Goal: Transaction & Acquisition: Book appointment/travel/reservation

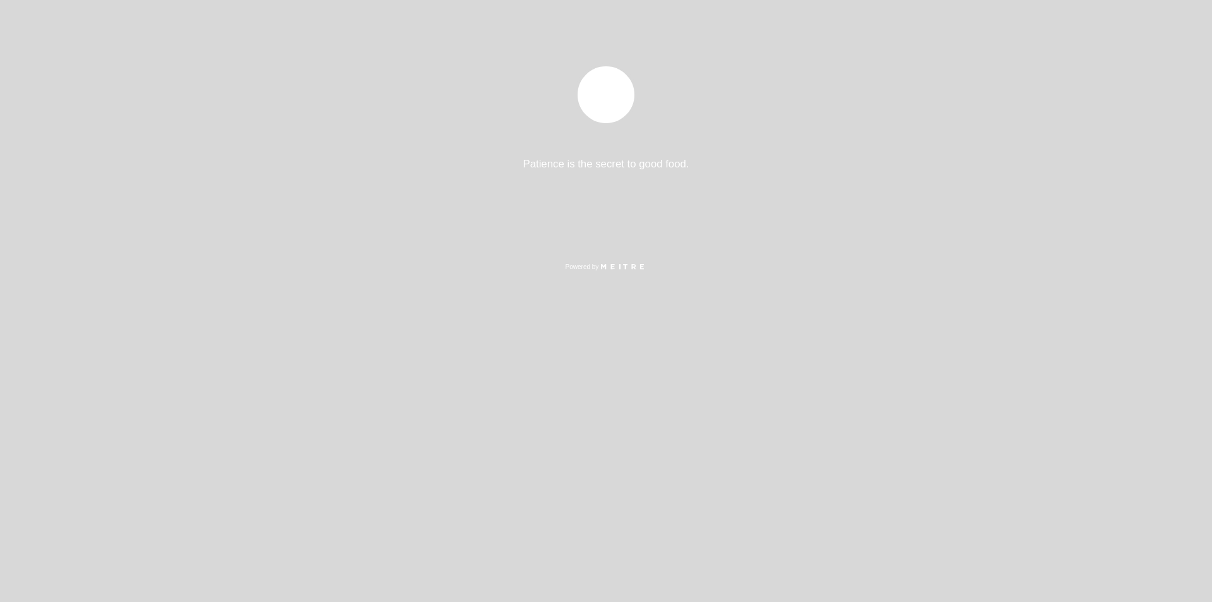
select select "es"
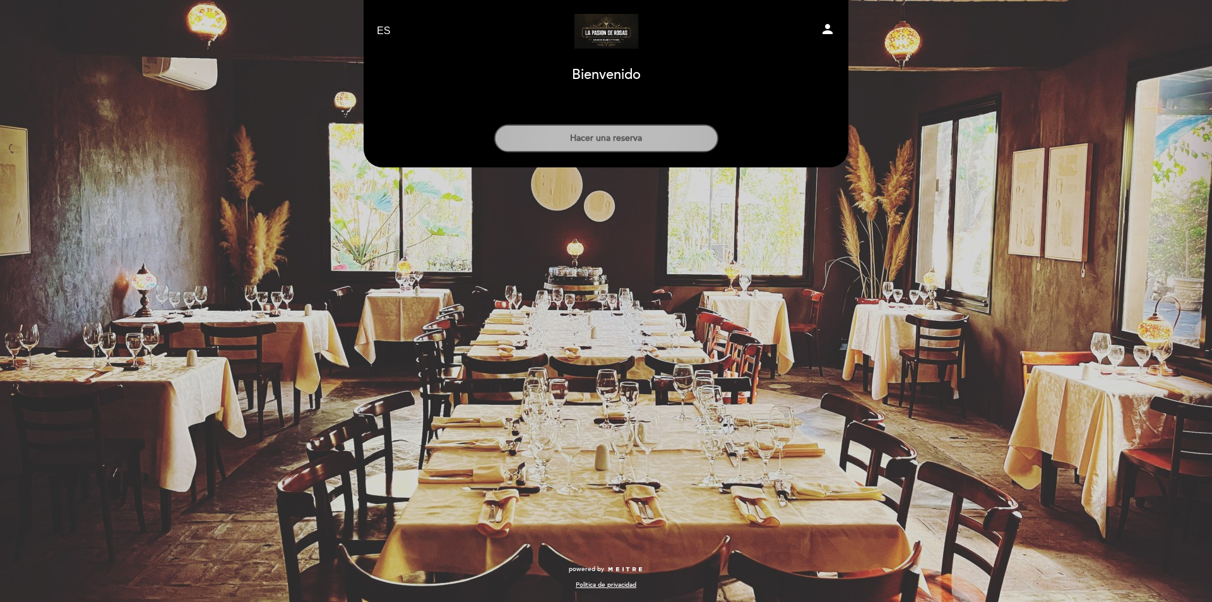
click at [542, 144] on button "Hacer una reserva" at bounding box center [606, 138] width 224 height 28
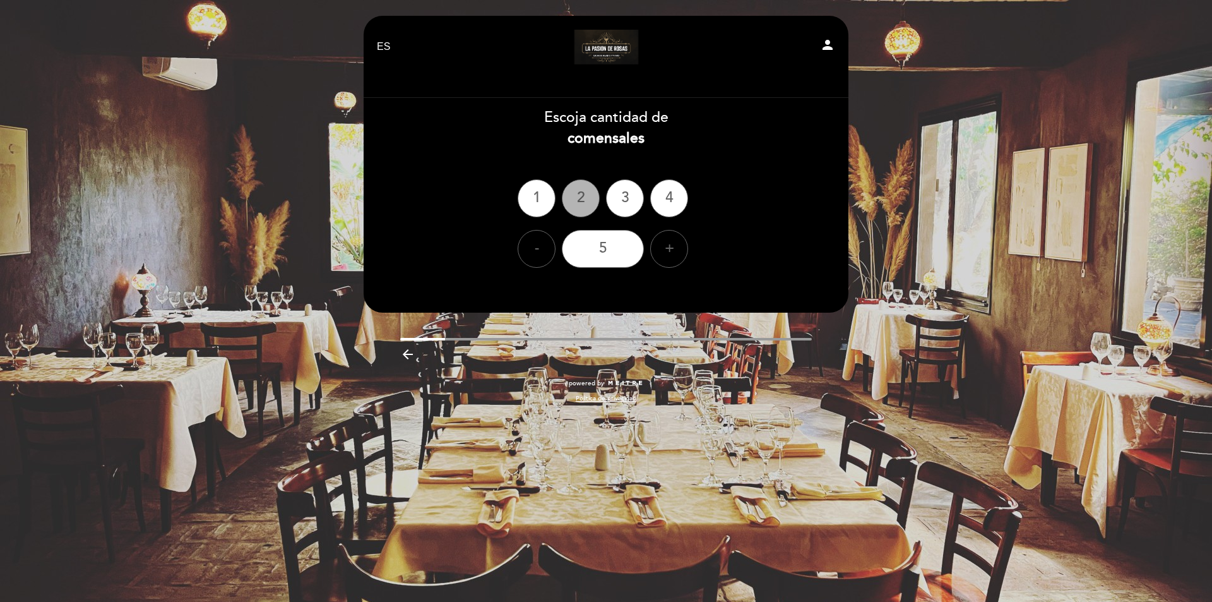
click at [580, 201] on div "2" at bounding box center [581, 198] width 38 height 38
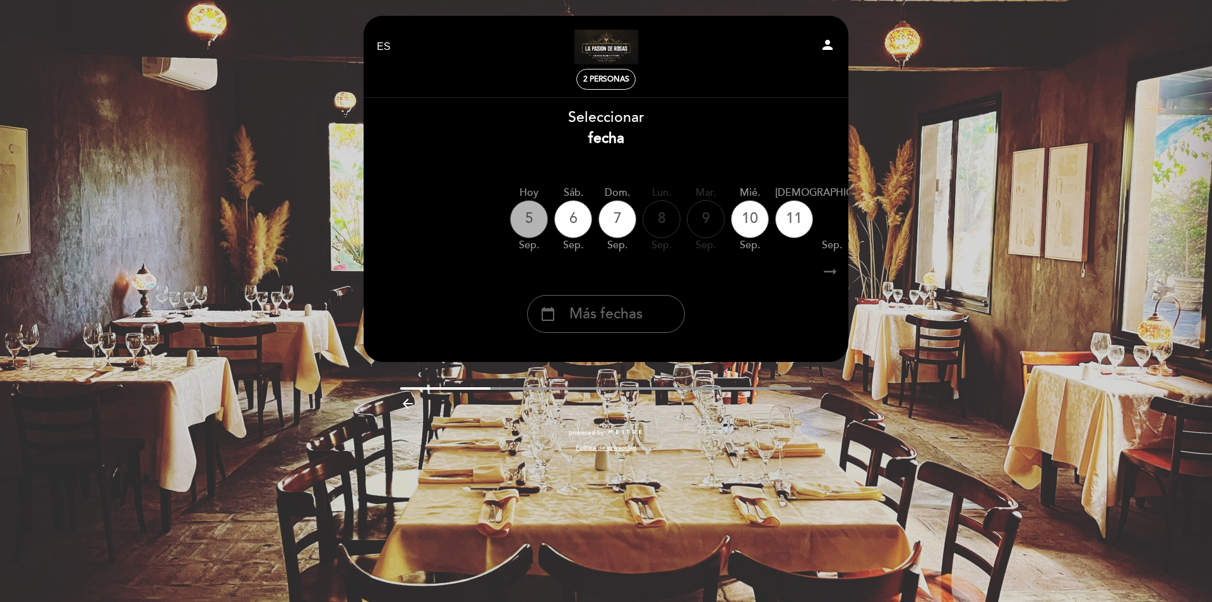
click at [530, 229] on div "5" at bounding box center [529, 219] width 38 height 38
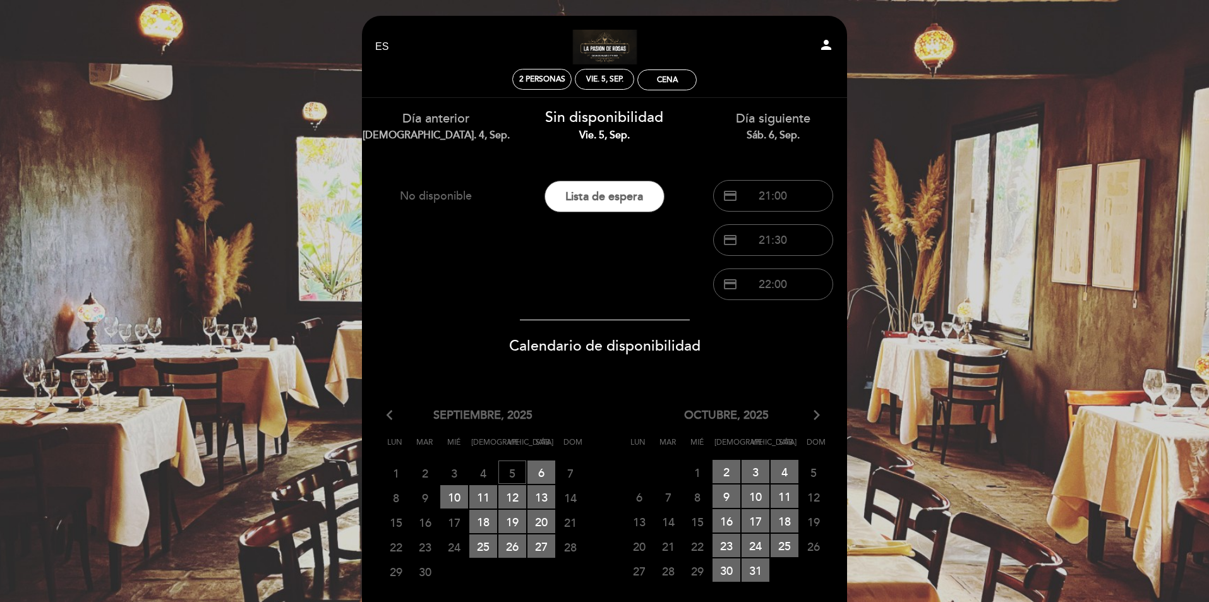
click at [541, 344] on span "Calendario de disponibilidad" at bounding box center [604, 346] width 191 height 18
click at [654, 83] on div "Cena" at bounding box center [667, 80] width 58 height 20
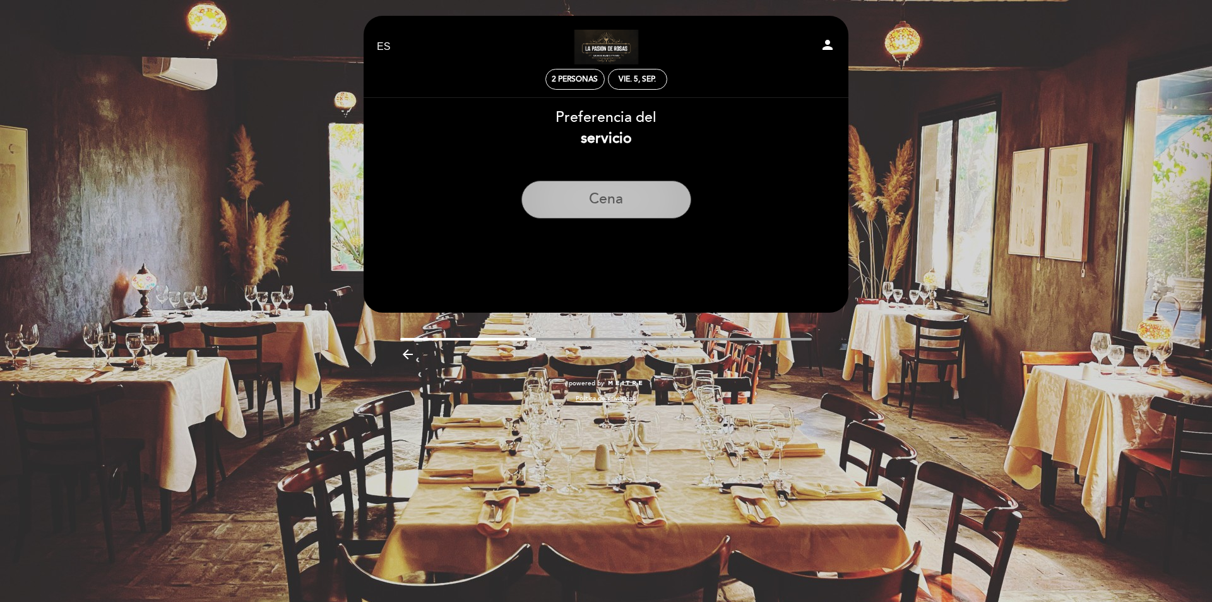
click at [611, 204] on button "Cena" at bounding box center [607, 200] width 170 height 38
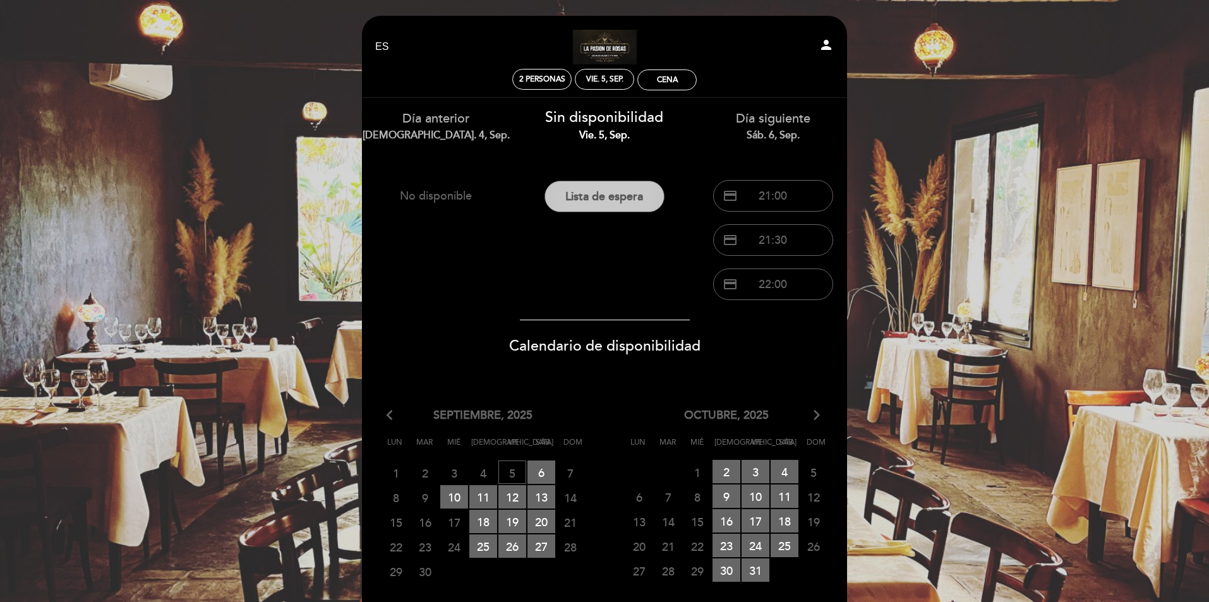
click at [611, 189] on button "Lista de espera" at bounding box center [604, 197] width 120 height 32
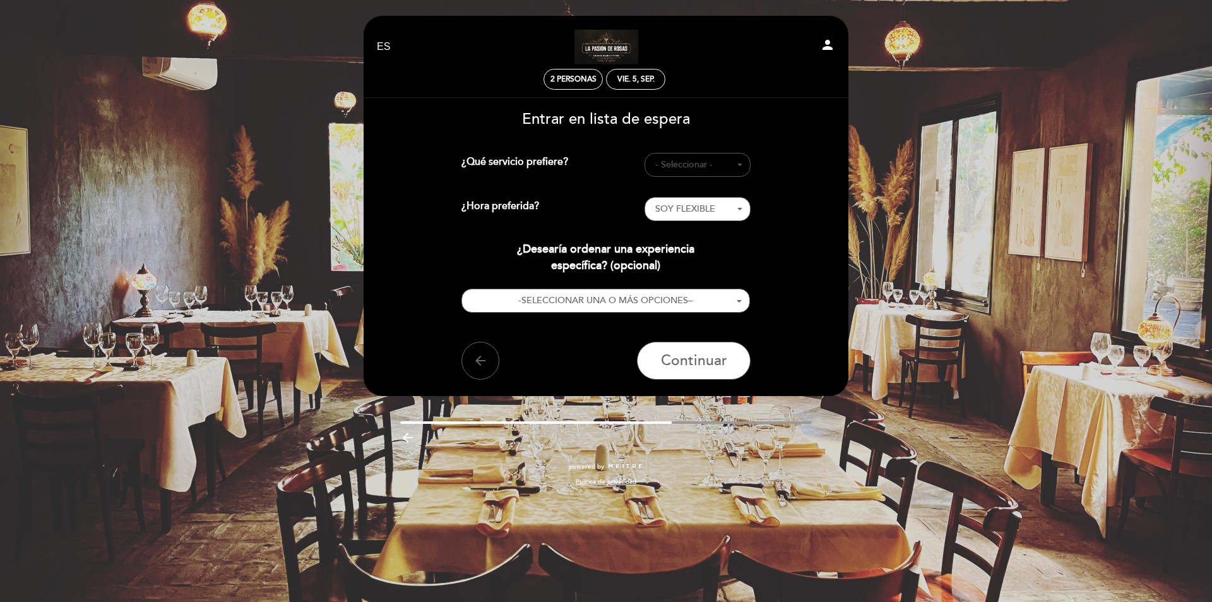
click at [680, 162] on span "- Seleccionar -" at bounding box center [697, 164] width 85 height 13
click at [664, 217] on link "CENA" at bounding box center [698, 219] width 106 height 15
click at [666, 208] on span "- Seleccionar -" at bounding box center [697, 209] width 85 height 13
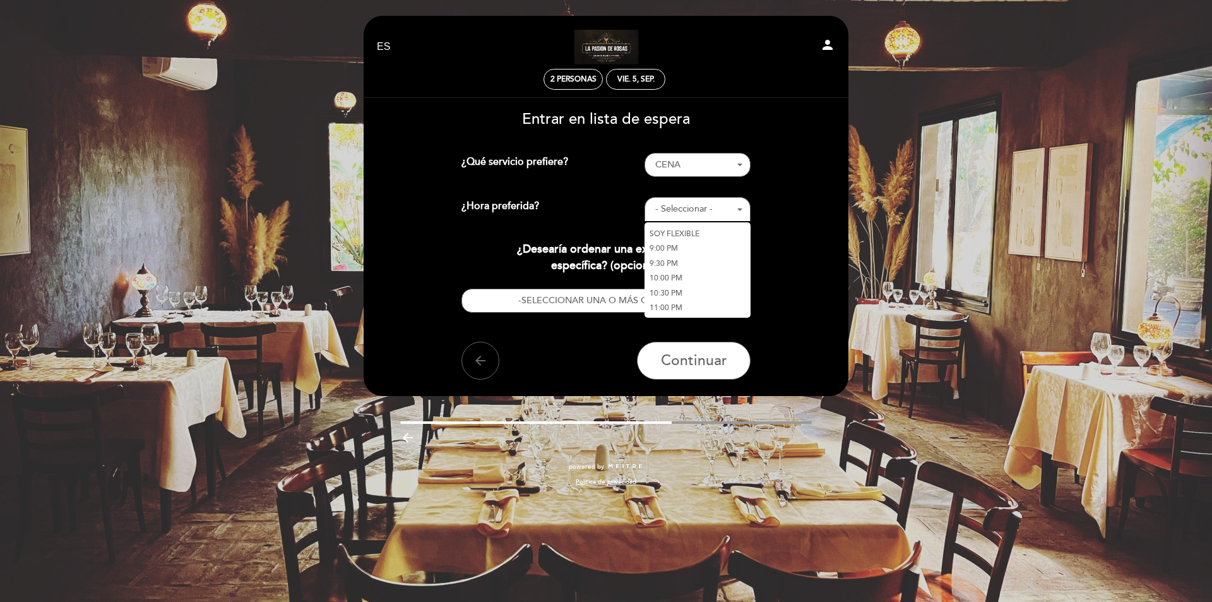
click at [663, 246] on link "9:00 PM" at bounding box center [698, 248] width 106 height 15
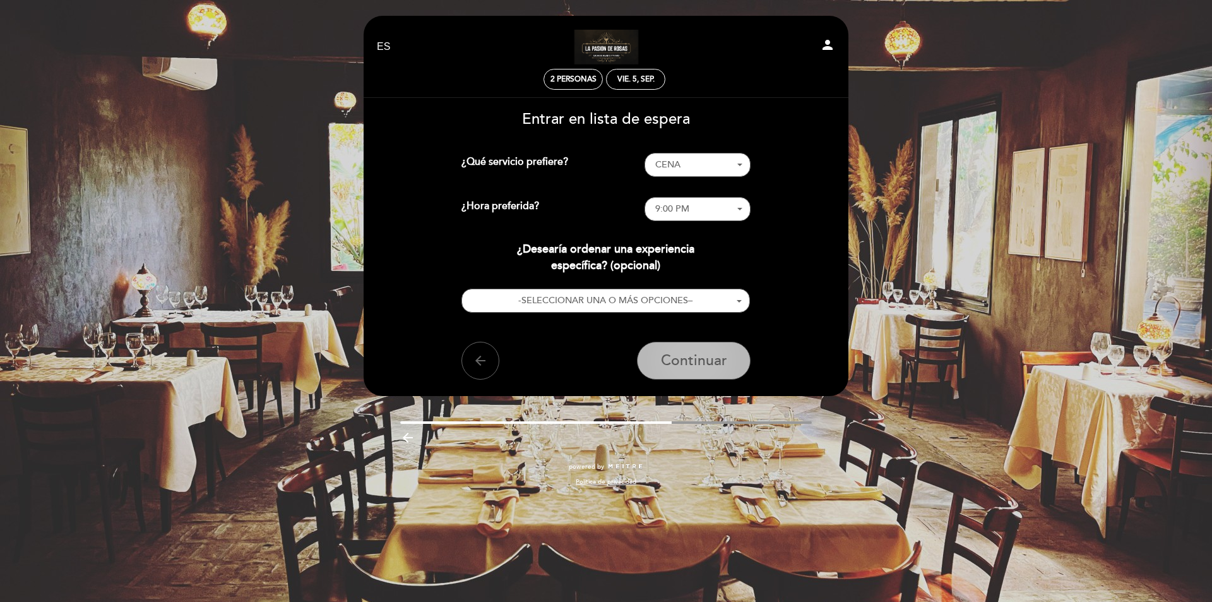
click at [681, 369] on span "Continuar" at bounding box center [694, 361] width 66 height 18
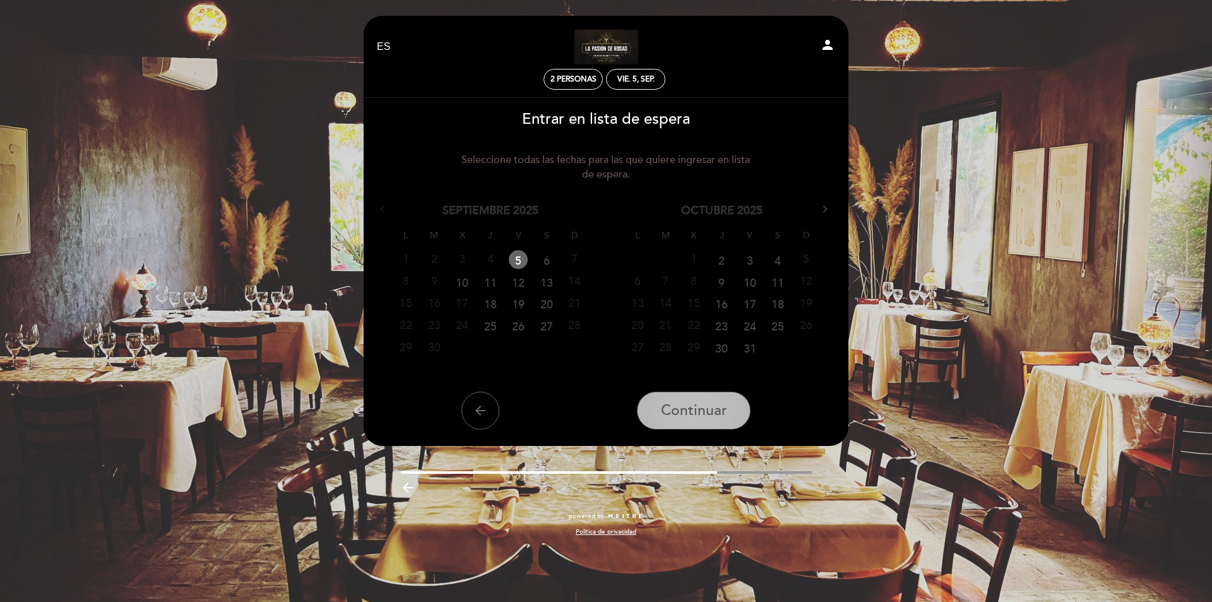
click at [692, 427] on button "Continuar" at bounding box center [694, 410] width 114 height 38
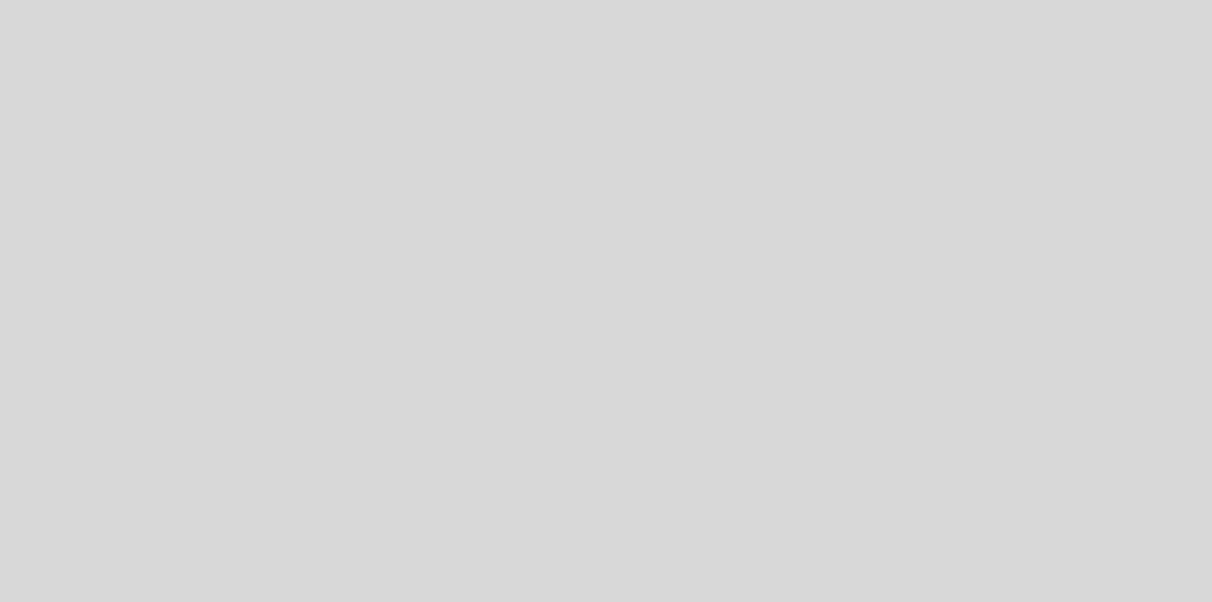
select select "es"
